Goal: Task Accomplishment & Management: Manage account settings

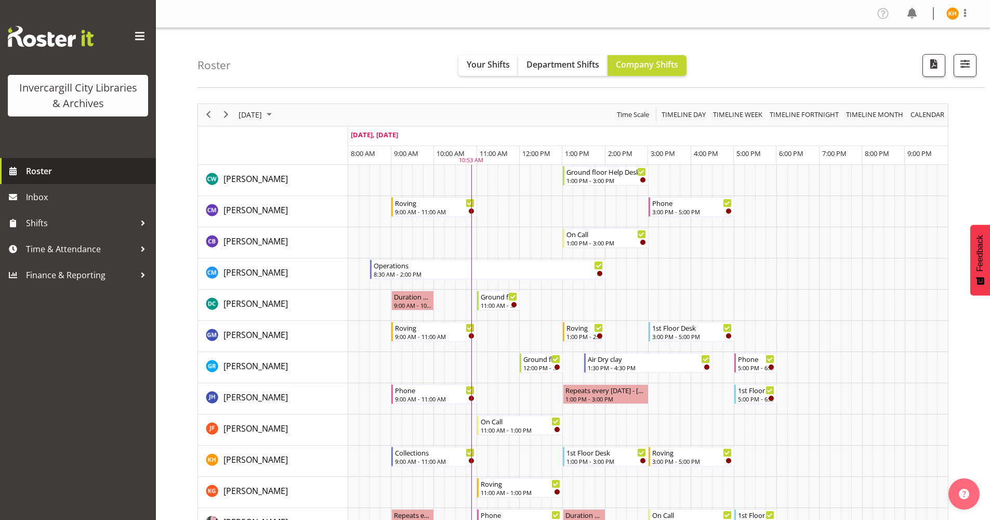
scroll to position [156, 0]
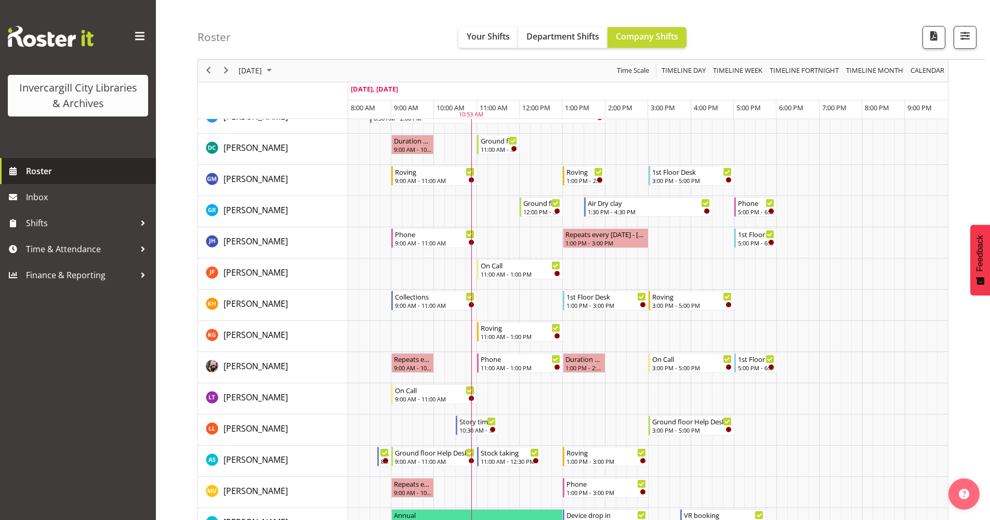
click at [95, 176] on span "Roster" at bounding box center [88, 171] width 125 height 16
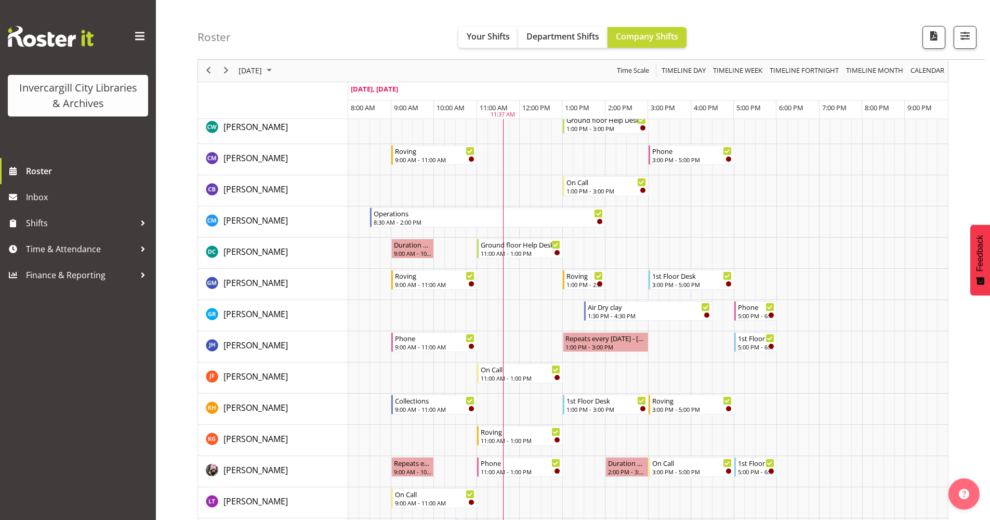
scroll to position [104, 0]
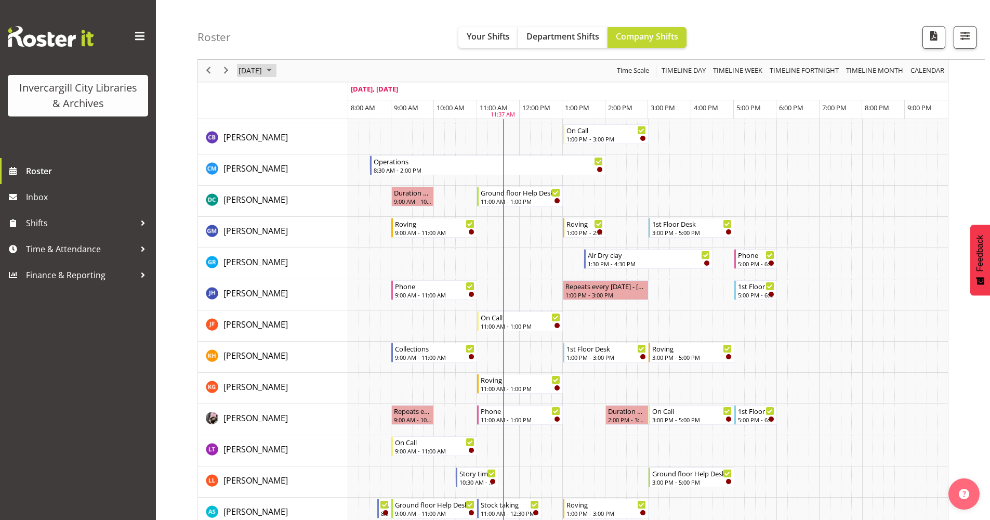
click at [276, 72] on span "October 2025" at bounding box center [269, 70] width 12 height 13
click at [315, 136] on span "2" at bounding box center [316, 133] width 16 height 16
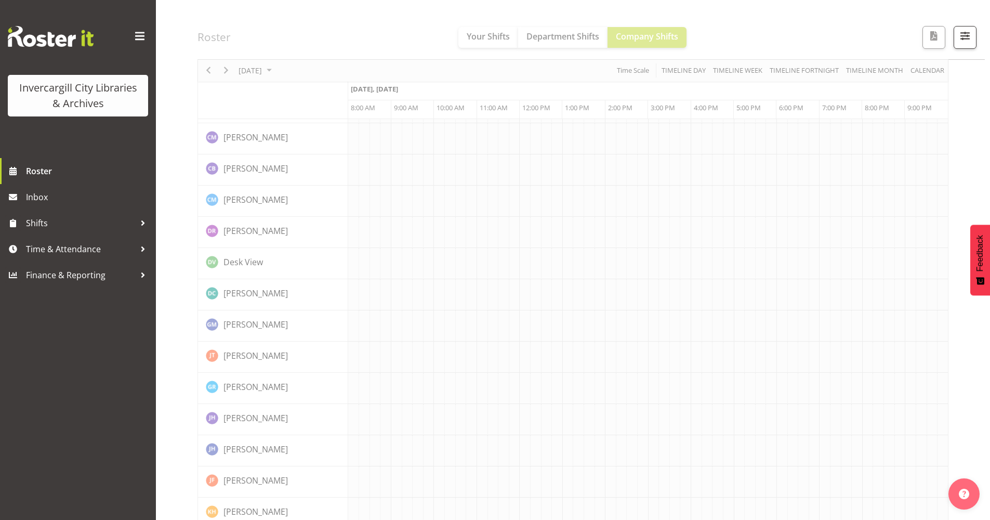
scroll to position [0, 0]
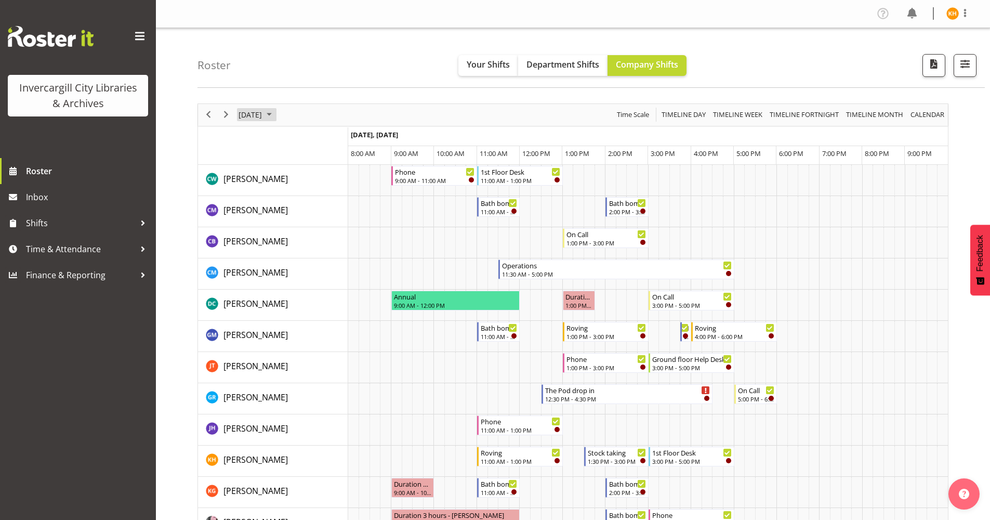
click at [276, 114] on span "October 2025" at bounding box center [269, 114] width 12 height 13
click at [334, 180] on span "3" at bounding box center [333, 177] width 16 height 16
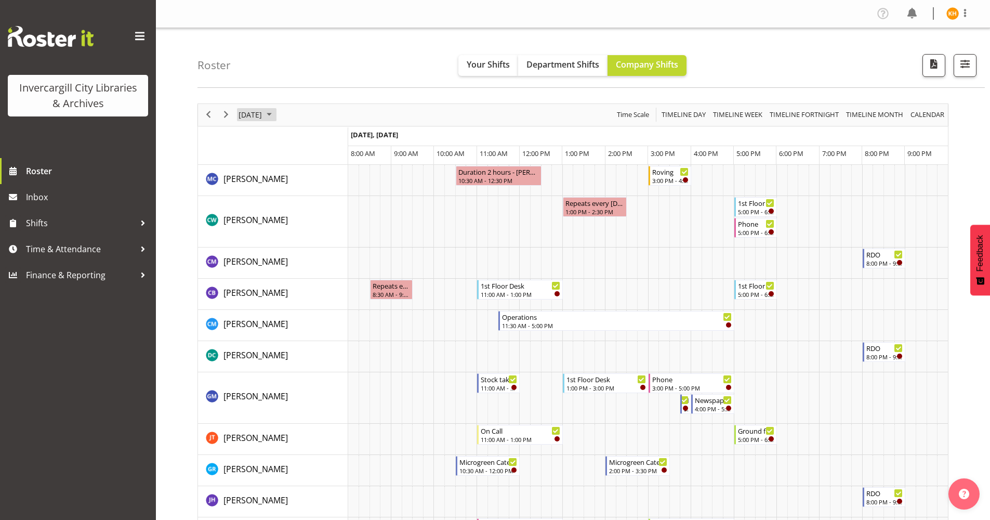
click at [276, 116] on span "October 2025" at bounding box center [269, 114] width 12 height 13
click at [303, 175] on span "1" at bounding box center [300, 177] width 16 height 16
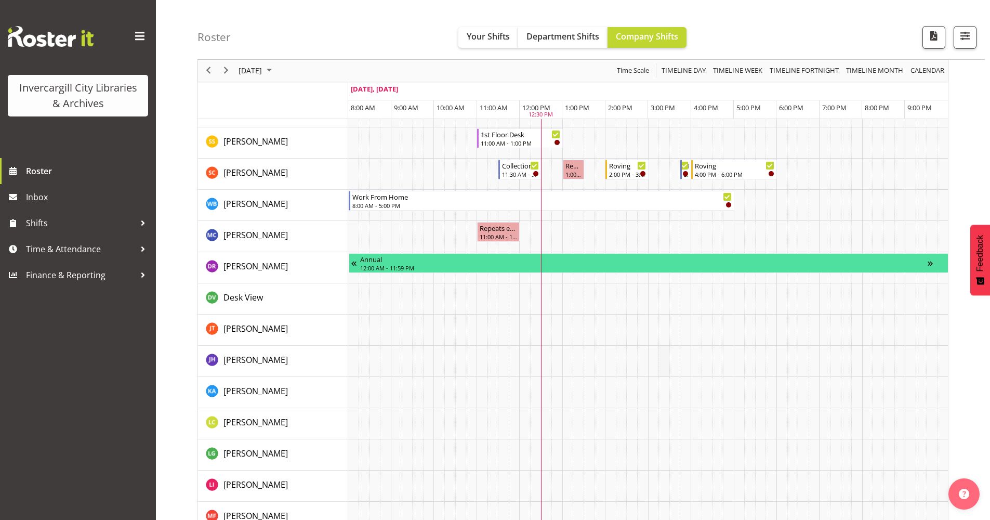
scroll to position [676, 0]
